Goal: Transaction & Acquisition: Purchase product/service

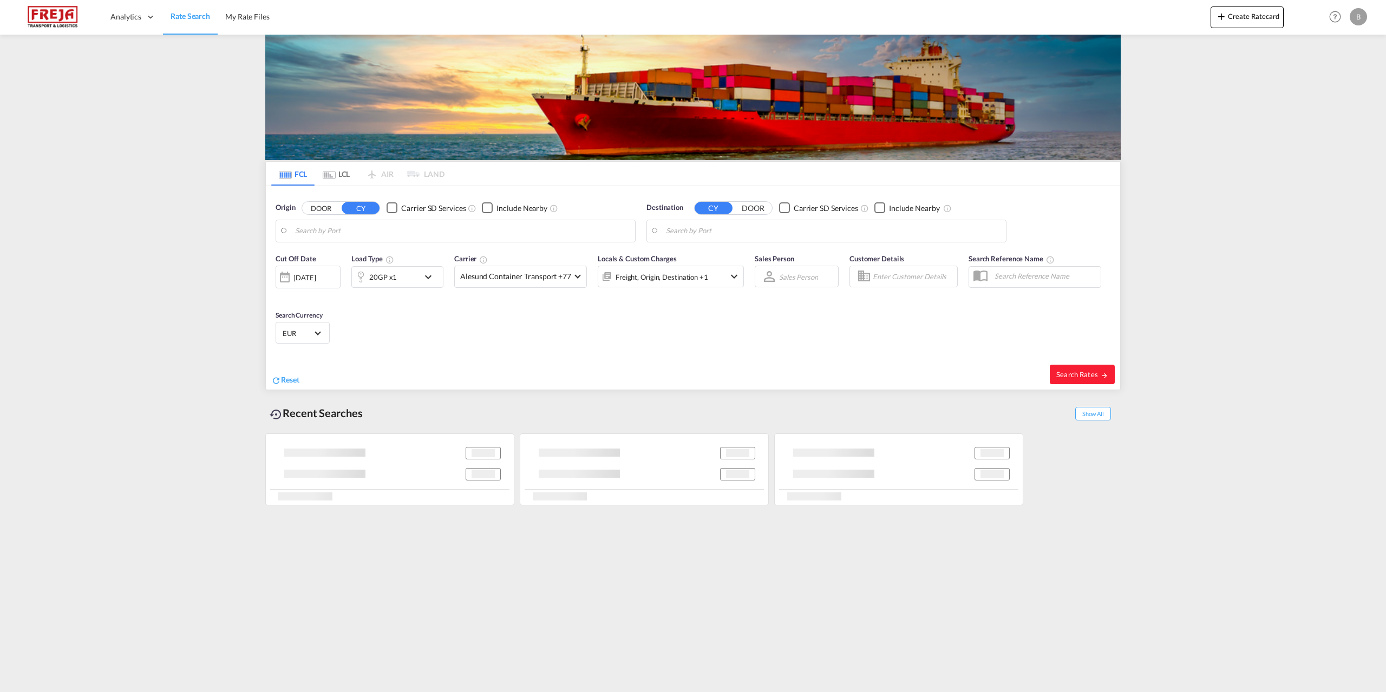
type input "[GEOGRAPHIC_DATA], [GEOGRAPHIC_DATA]"
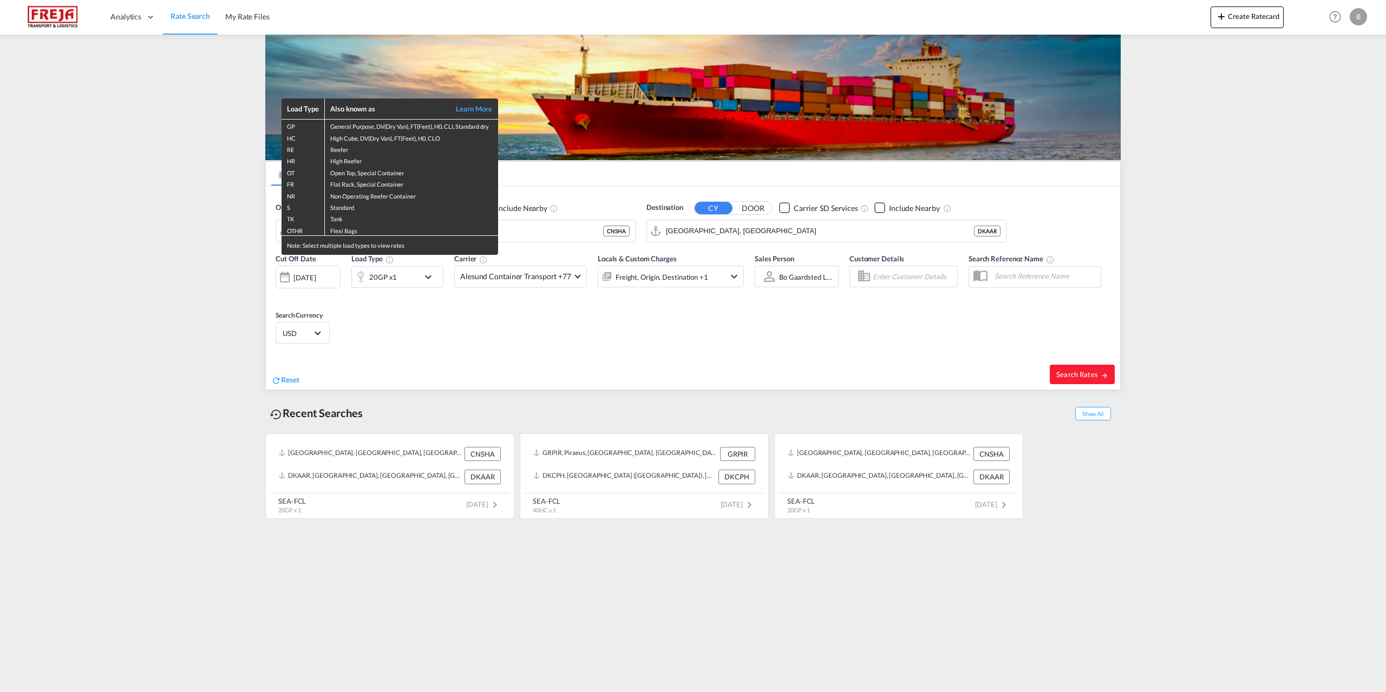
click at [512, 332] on div "Load Type Also known as Learn More GP General Purpose, DV(Dry Van), FT(Feet), H…" at bounding box center [693, 346] width 1386 height 692
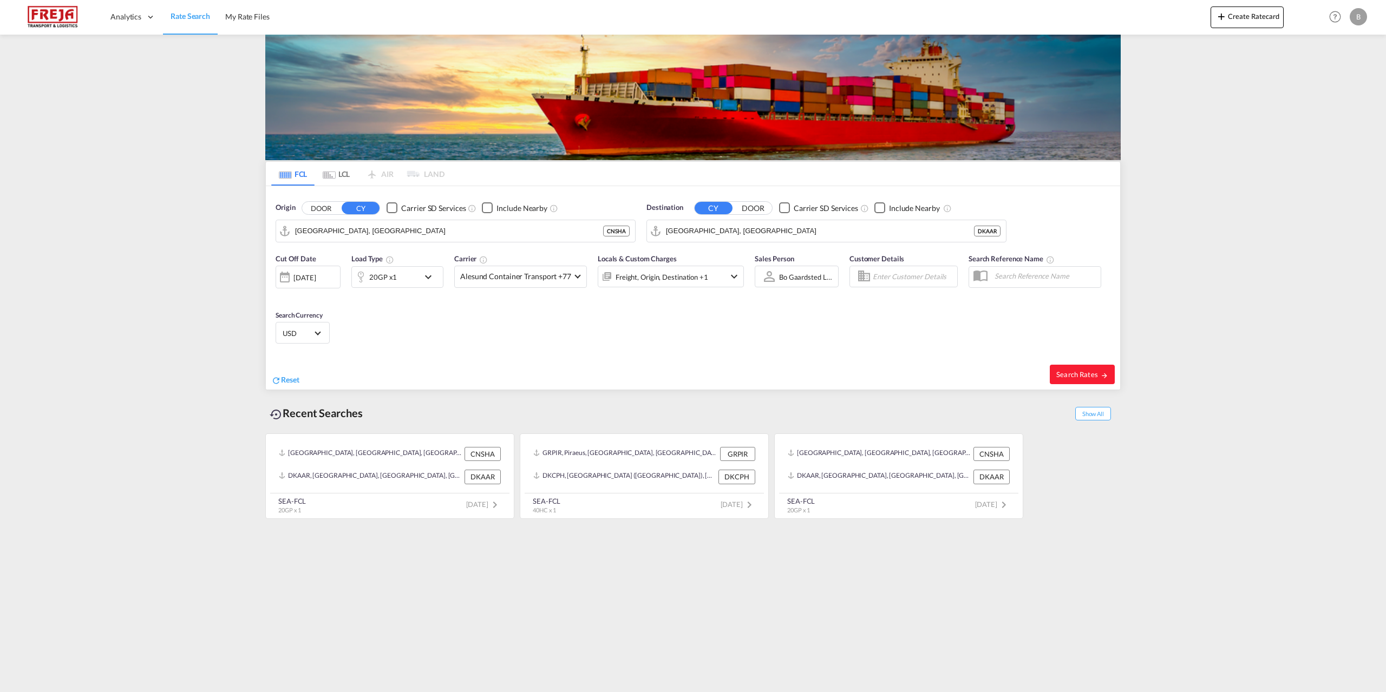
click at [316, 281] on div "[DATE]" at bounding box center [304, 278] width 22 height 10
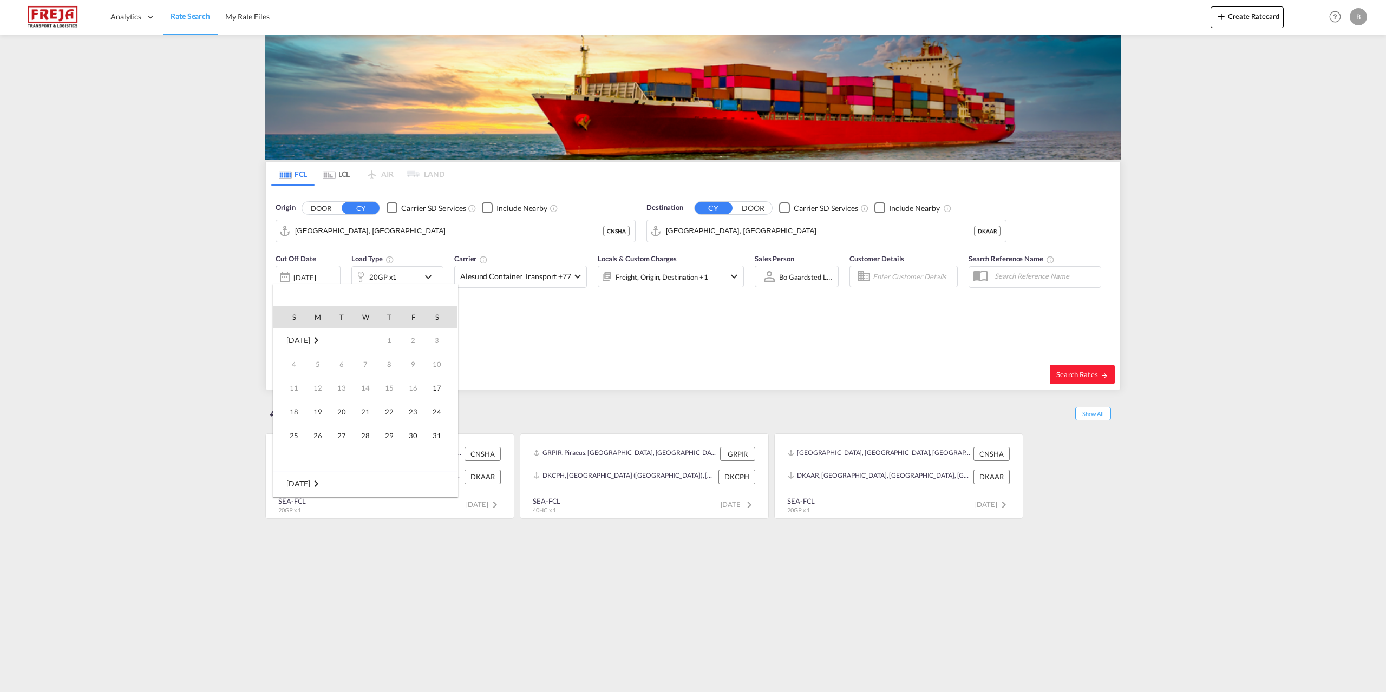
scroll to position [430, 0]
click at [323, 337] on md-icon "August 2025" at bounding box center [316, 340] width 13 height 13
click at [438, 320] on span "Jun" at bounding box center [437, 319] width 22 height 22
click at [495, 351] on div at bounding box center [693, 346] width 1386 height 692
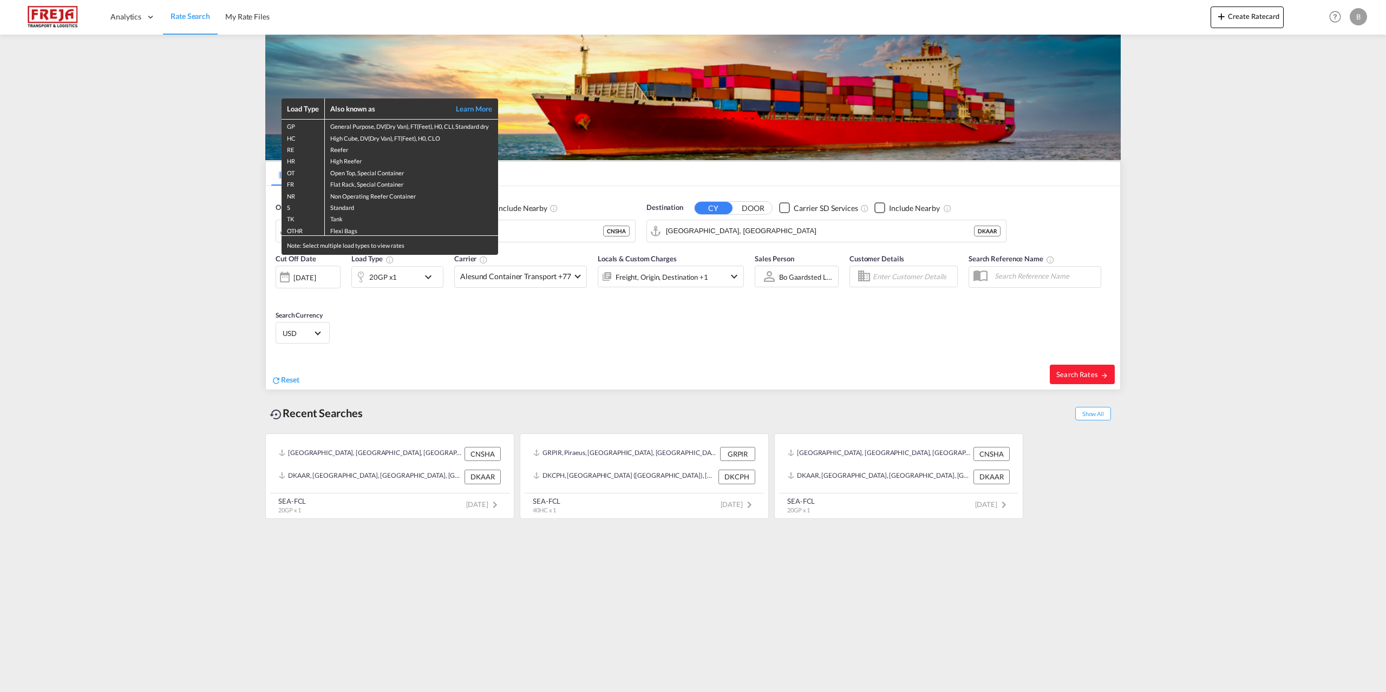
click at [327, 276] on div "Load Type Also known as Learn More GP General Purpose, DV(Dry Van), FT(Feet), H…" at bounding box center [693, 346] width 1386 height 692
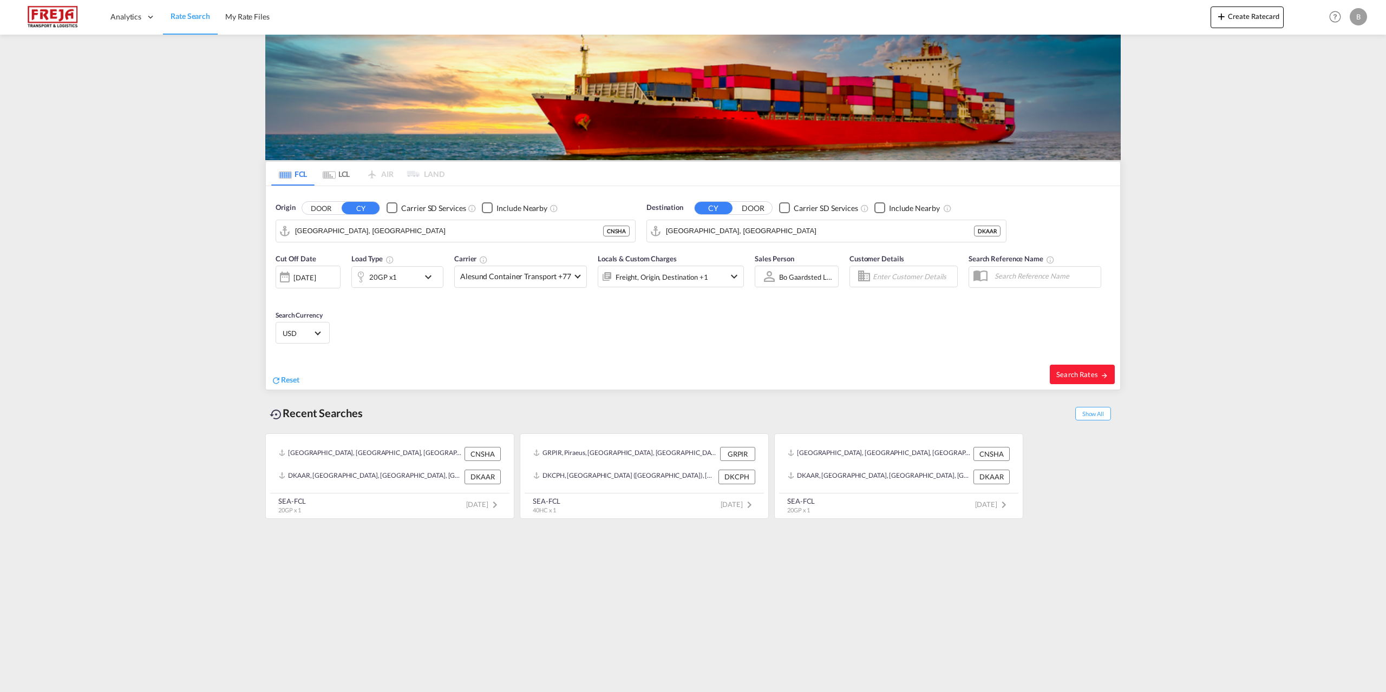
click at [316, 281] on div "[DATE]" at bounding box center [304, 278] width 22 height 10
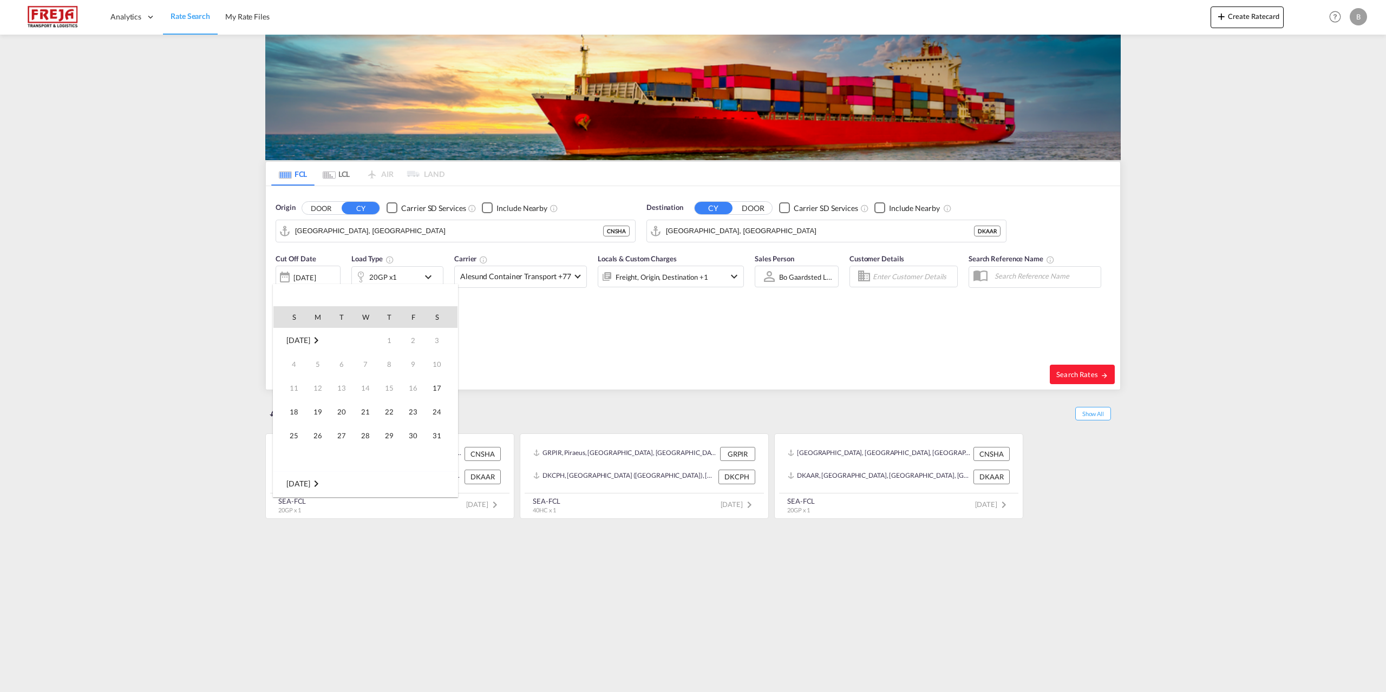
scroll to position [430, 0]
click at [323, 340] on md-icon "August 2025" at bounding box center [316, 340] width 13 height 13
click at [438, 320] on span "Jun" at bounding box center [437, 319] width 22 height 22
click at [293, 337] on span "[DATE]" at bounding box center [297, 340] width 23 height 9
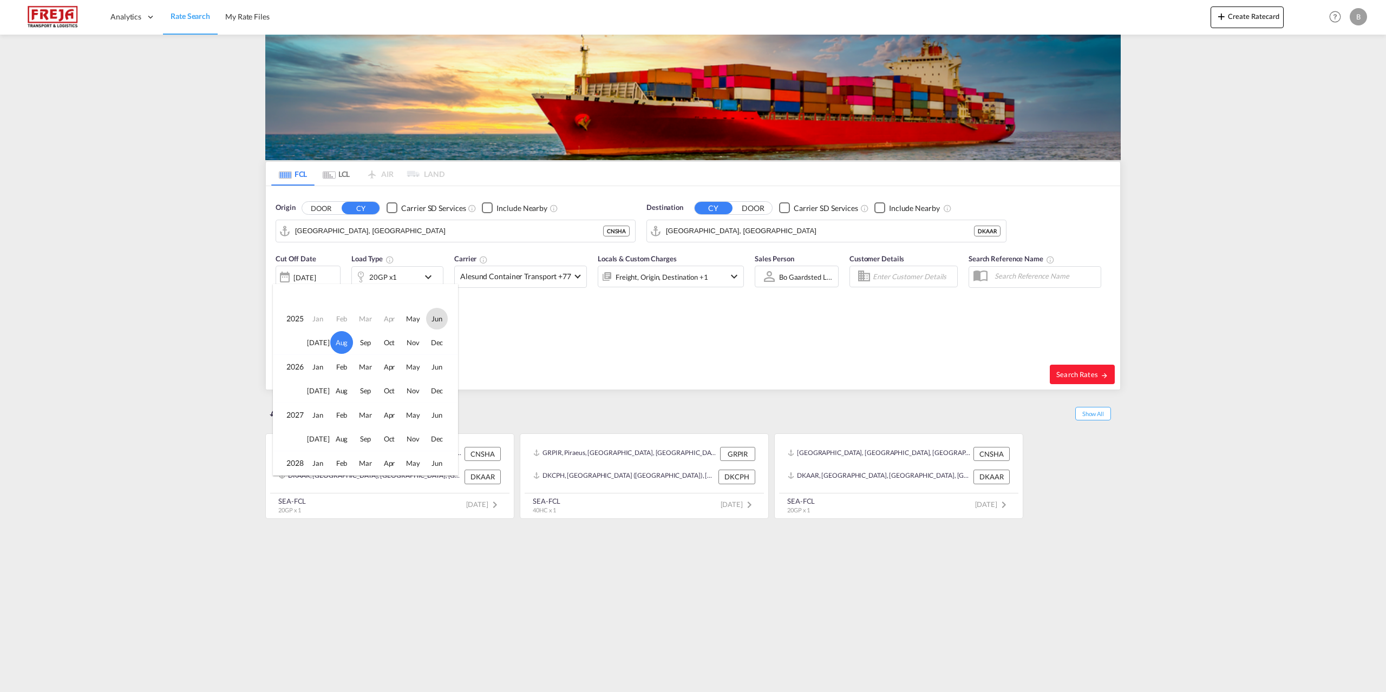
click at [326, 271] on div at bounding box center [693, 346] width 1386 height 692
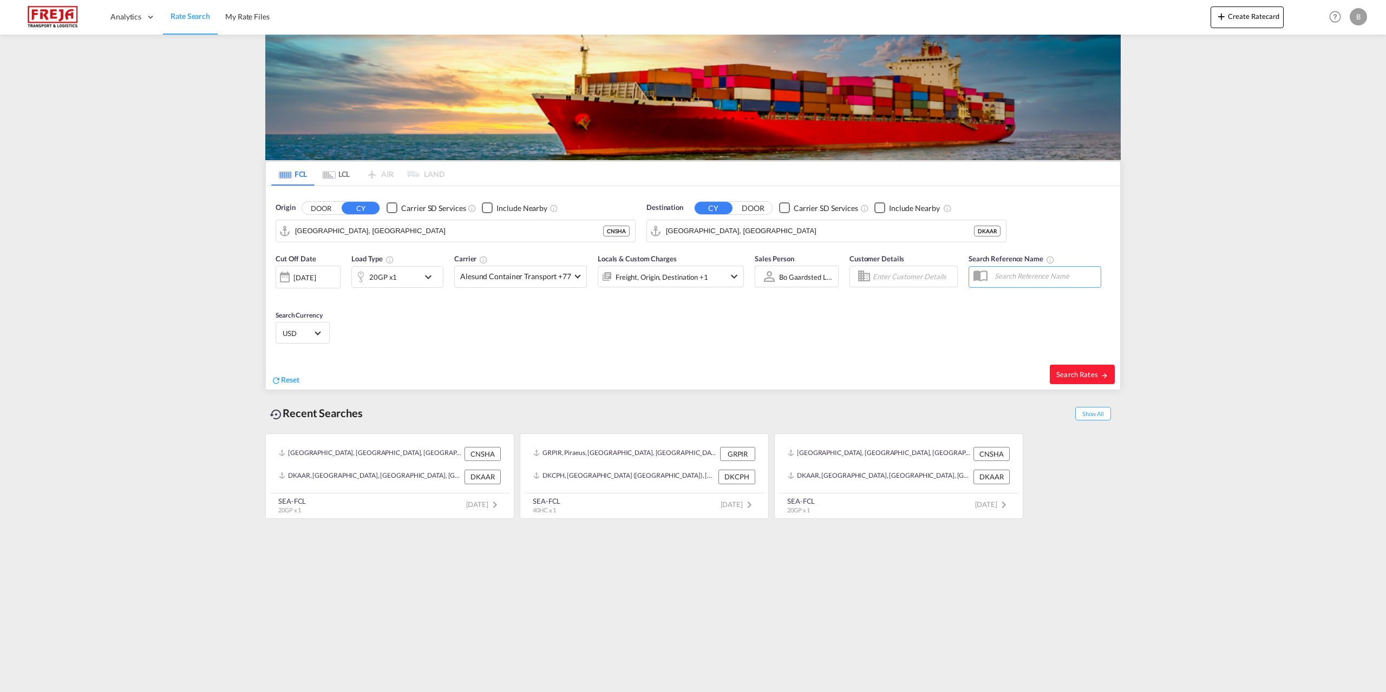
click at [326, 271] on div "[DATE]" at bounding box center [308, 277] width 65 height 23
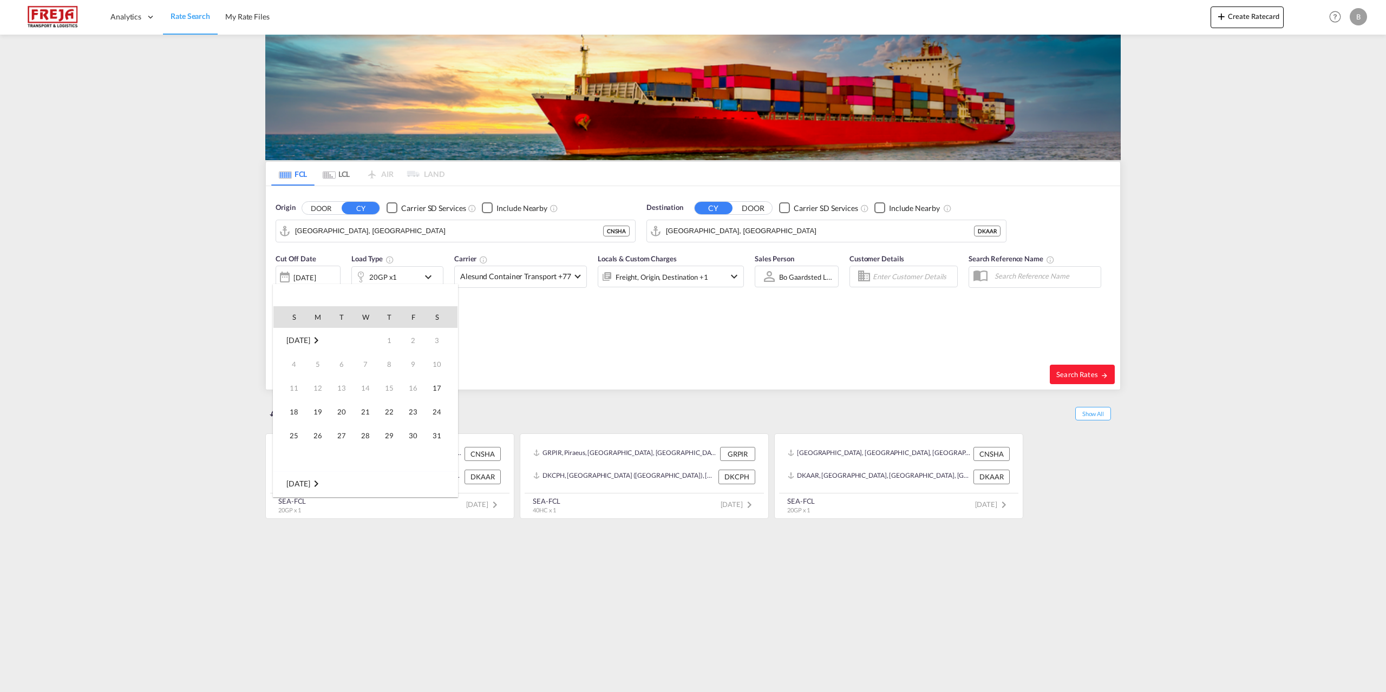
scroll to position [430, 0]
click at [323, 342] on md-icon "August 2025" at bounding box center [316, 340] width 13 height 13
click at [437, 319] on span "Jun" at bounding box center [437, 319] width 22 height 22
click at [290, 364] on span "1" at bounding box center [294, 364] width 22 height 22
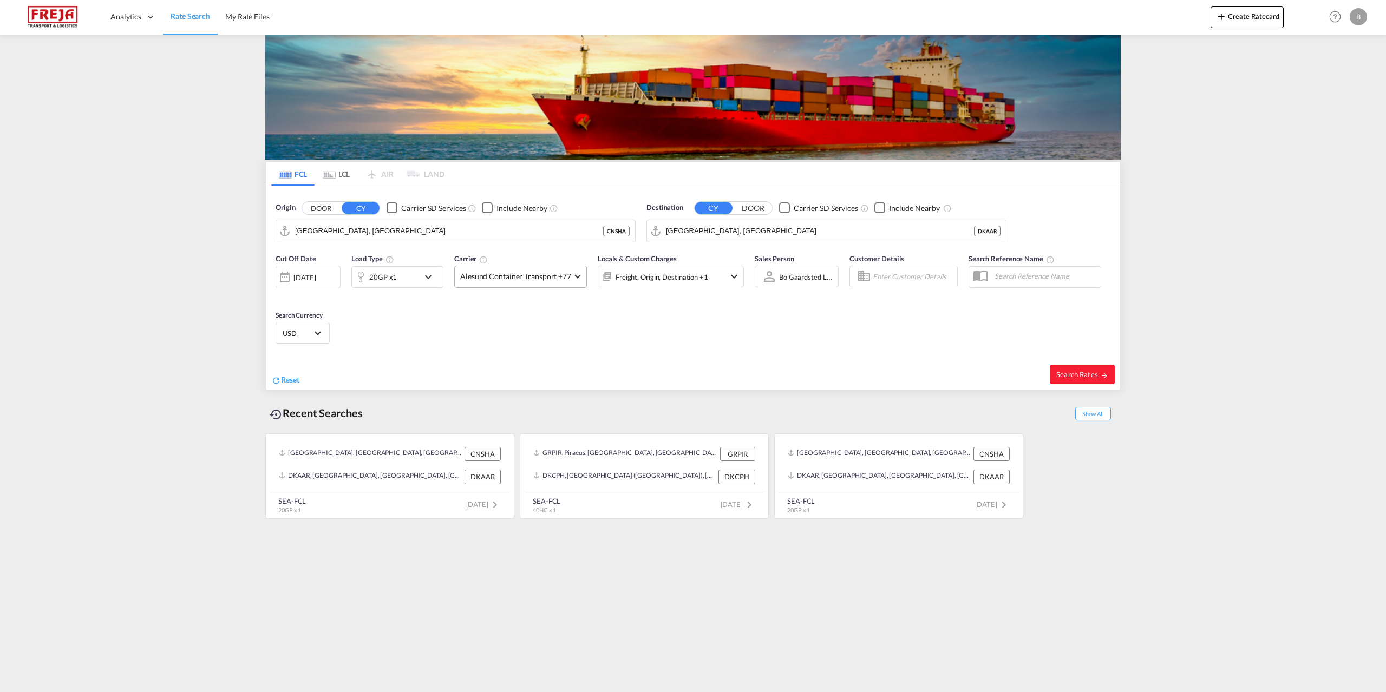
click at [572, 278] on md-select-value "Alesund Container Transport +77" at bounding box center [521, 276] width 132 height 21
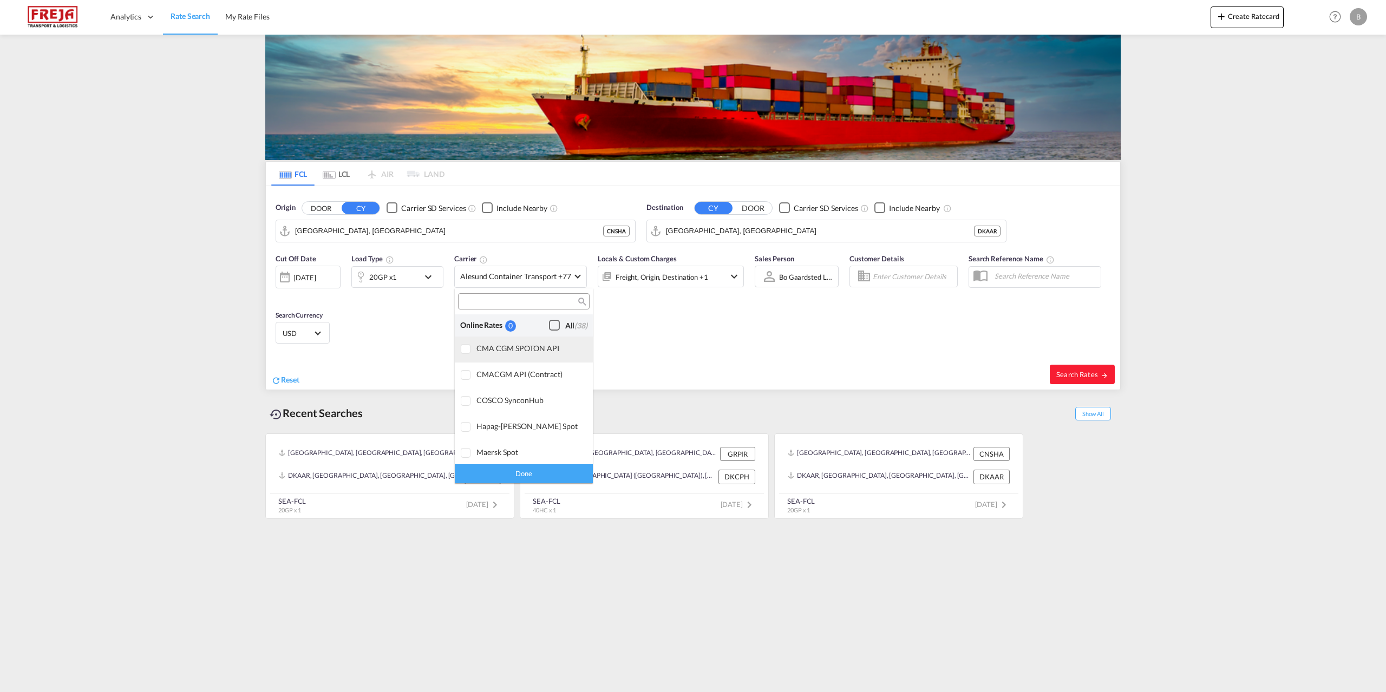
click at [464, 351] on div at bounding box center [466, 349] width 11 height 11
click at [585, 229] on md-backdrop at bounding box center [693, 346] width 1386 height 692
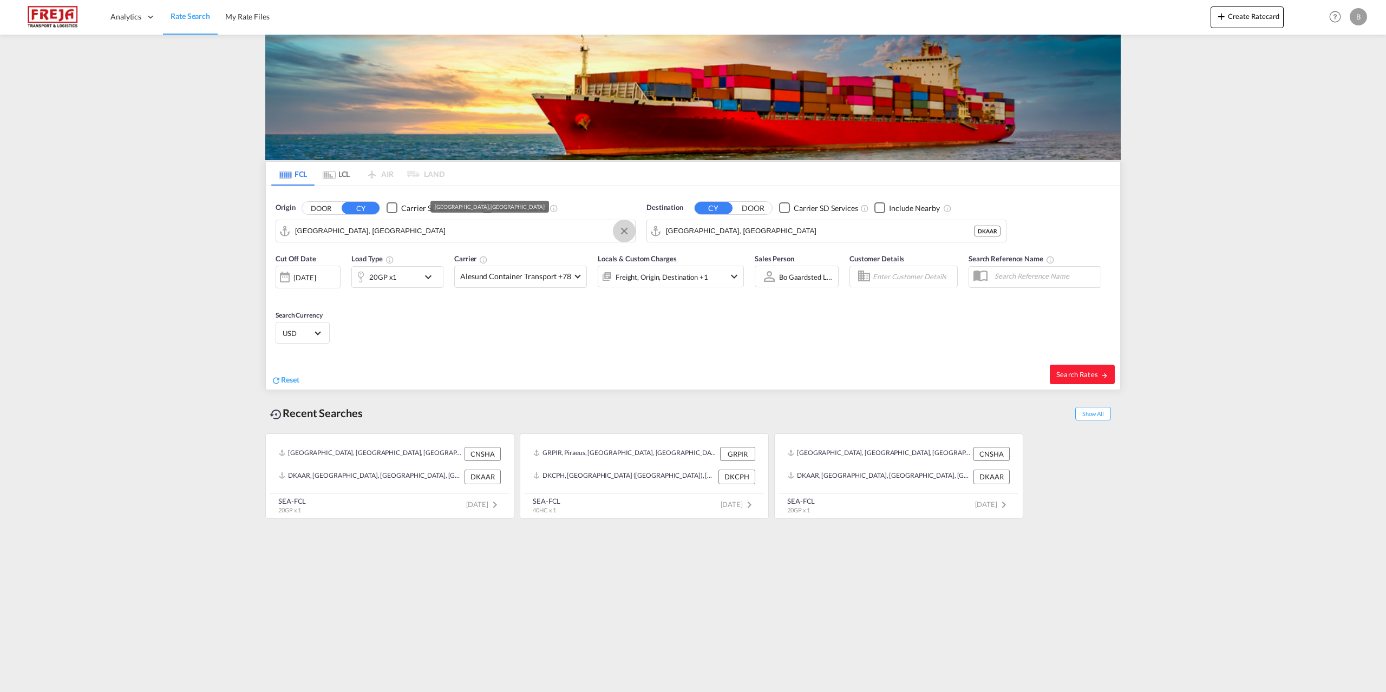
click at [626, 234] on button "Clear Input" at bounding box center [624, 231] width 16 height 16
click at [388, 257] on div "Yanti an Pt China CNYTN" at bounding box center [379, 261] width 206 height 32
type input "Yantian Pt, CNYTN"
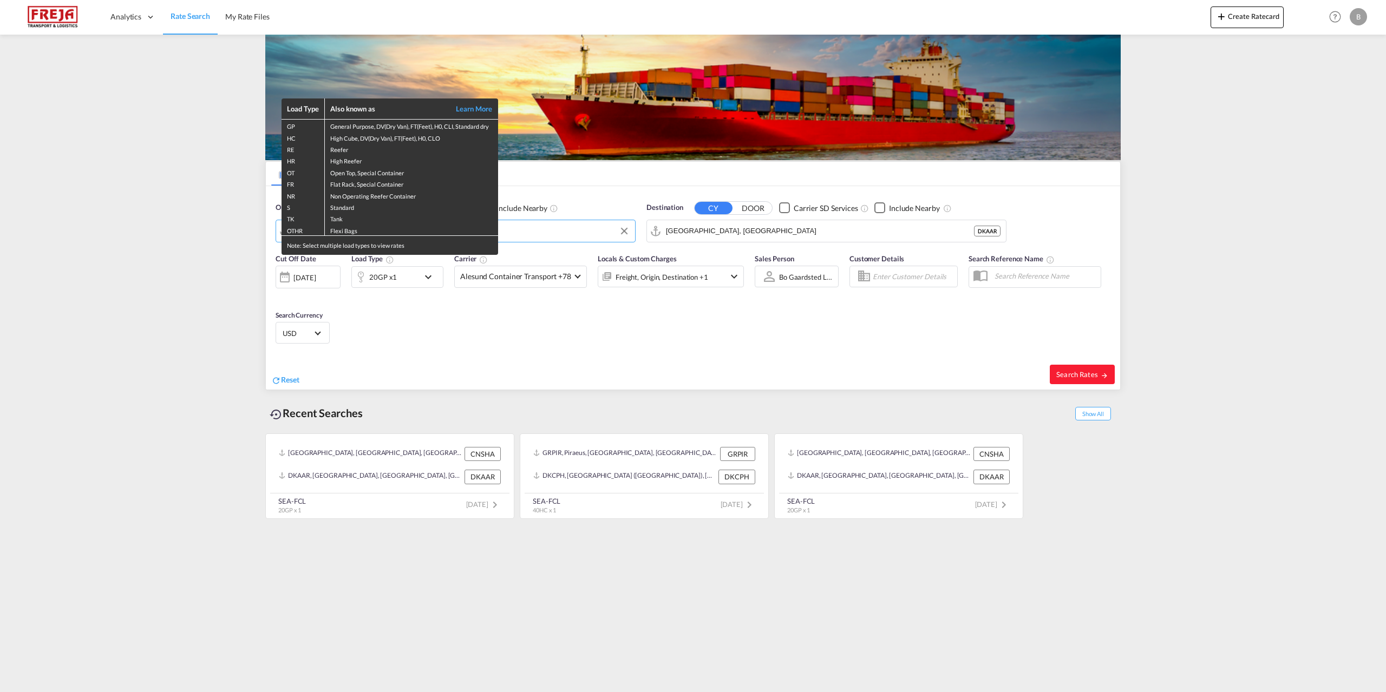
click at [593, 305] on div "Load Type Also known as Learn More GP General Purpose, DV(Dry Van), FT(Feet), H…" at bounding box center [693, 346] width 1386 height 692
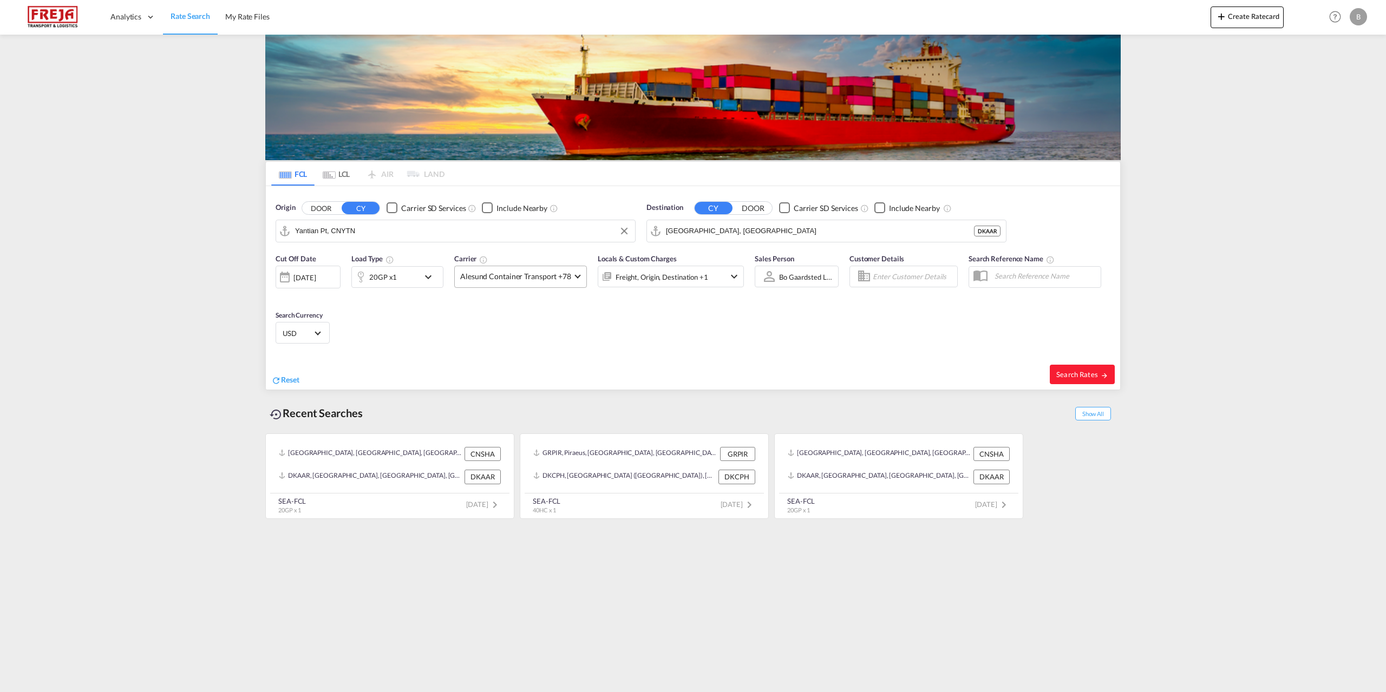
click at [575, 279] on md-select-value "Alesund Container Transport +78" at bounding box center [521, 276] width 132 height 21
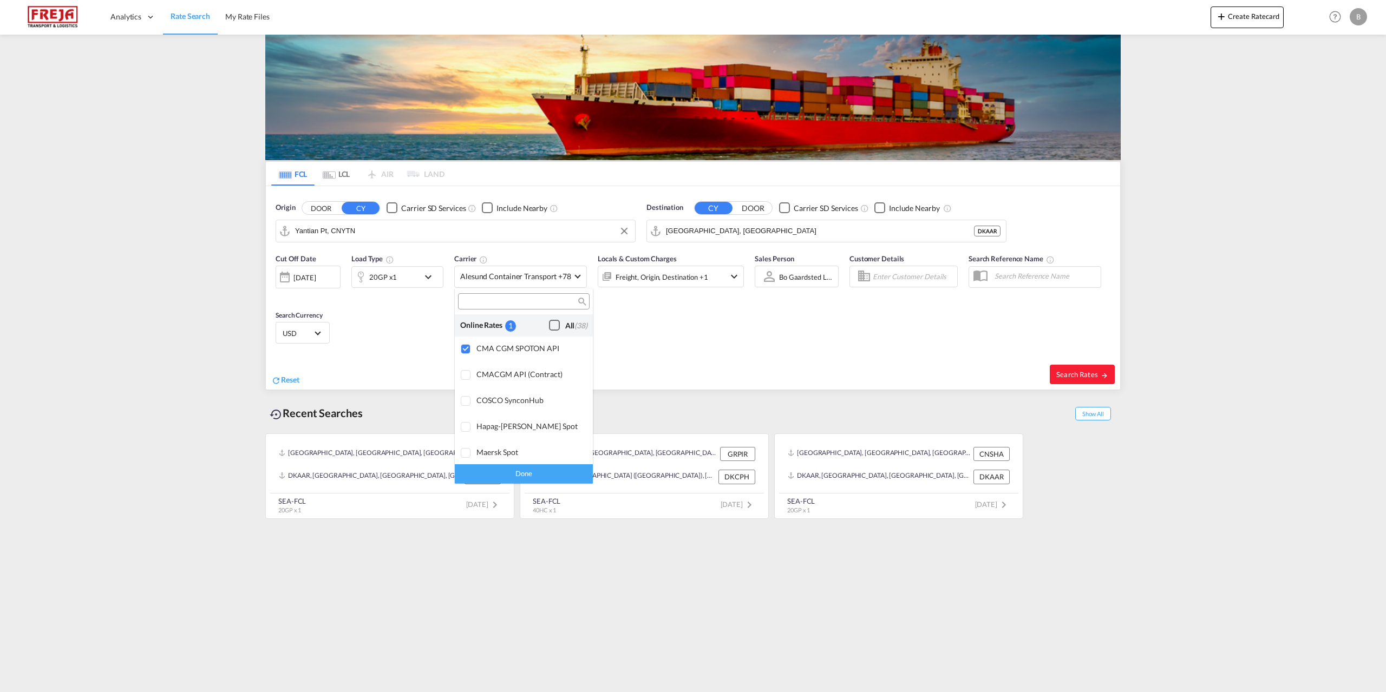
click at [549, 327] on div "Checkbox No Ink" at bounding box center [554, 325] width 11 height 11
click at [549, 359] on div "Checkbox No Ink" at bounding box center [554, 360] width 11 height 11
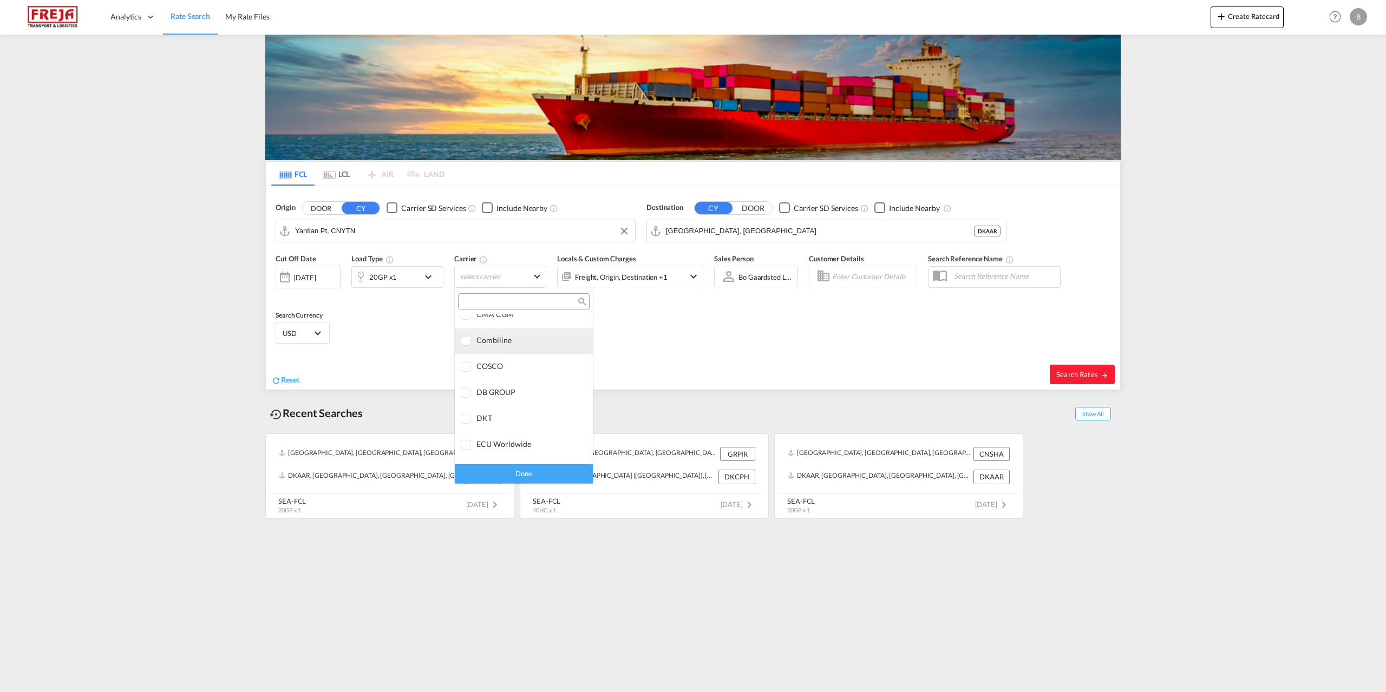
scroll to position [1299, 0]
click at [467, 423] on div at bounding box center [466, 423] width 11 height 11
click at [1067, 373] on md-backdrop at bounding box center [693, 346] width 1386 height 692
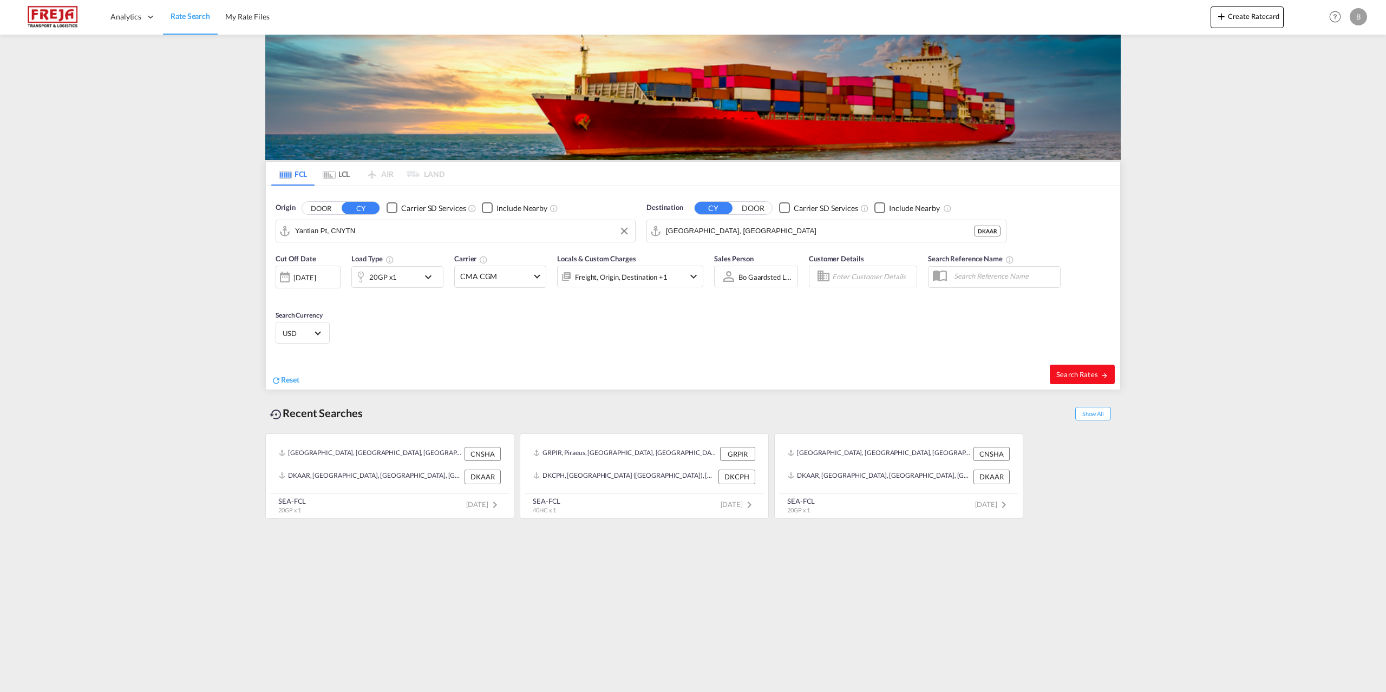
click at [1060, 375] on span "Search Rates" at bounding box center [1082, 374] width 52 height 9
type input "CNYTN to DKAAR / [DATE]"
